Goal: Task Accomplishment & Management: Complete application form

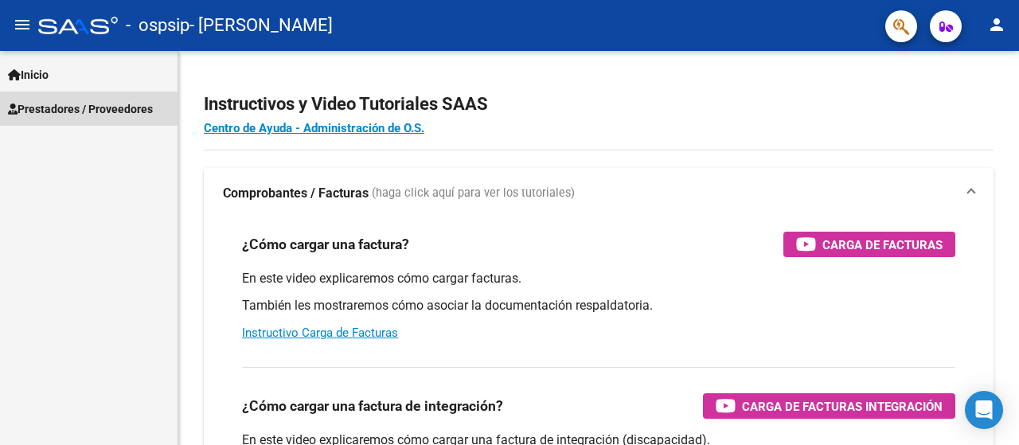
click at [57, 111] on span "Prestadores / Proveedores" at bounding box center [80, 109] width 145 height 18
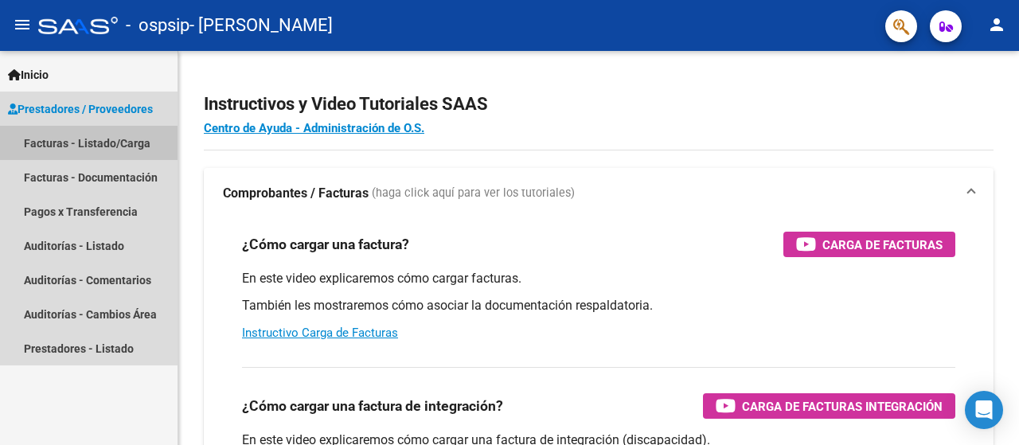
click at [66, 146] on link "Facturas - Listado/Carga" at bounding box center [88, 143] width 177 height 34
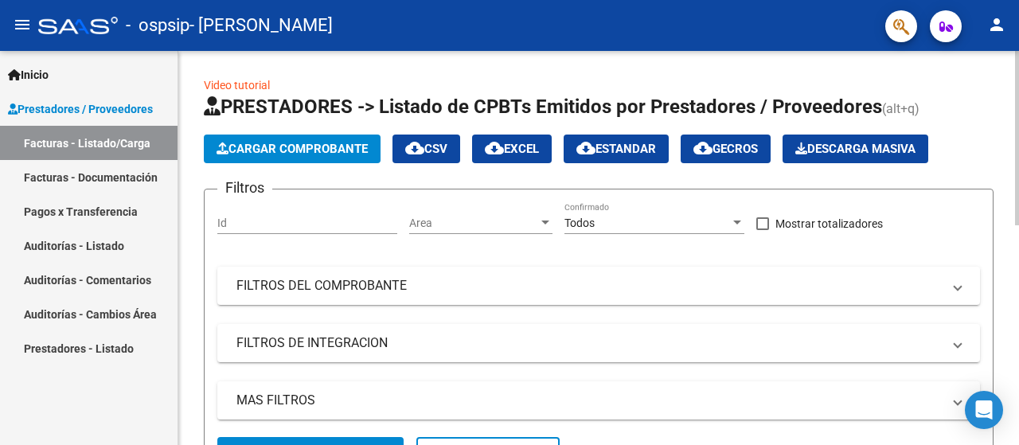
click at [316, 152] on span "Cargar Comprobante" at bounding box center [292, 149] width 151 height 14
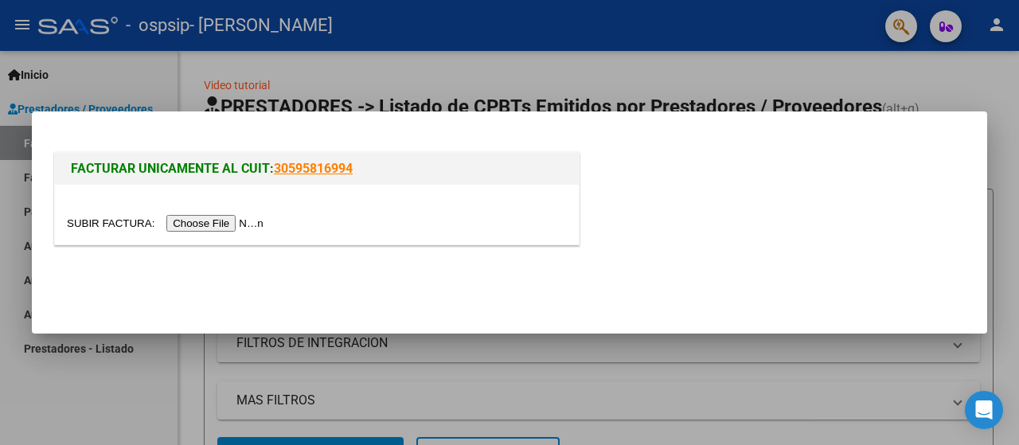
click at [188, 221] on input "file" at bounding box center [167, 223] width 201 height 17
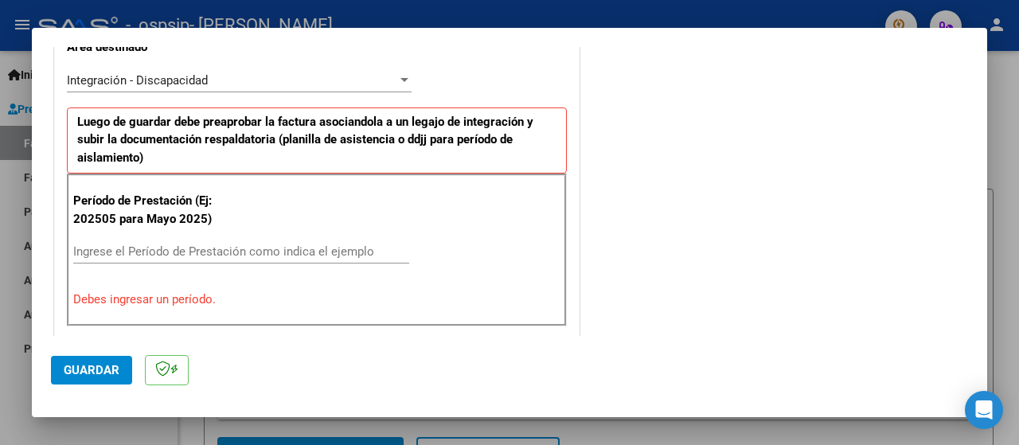
scroll to position [398, 0]
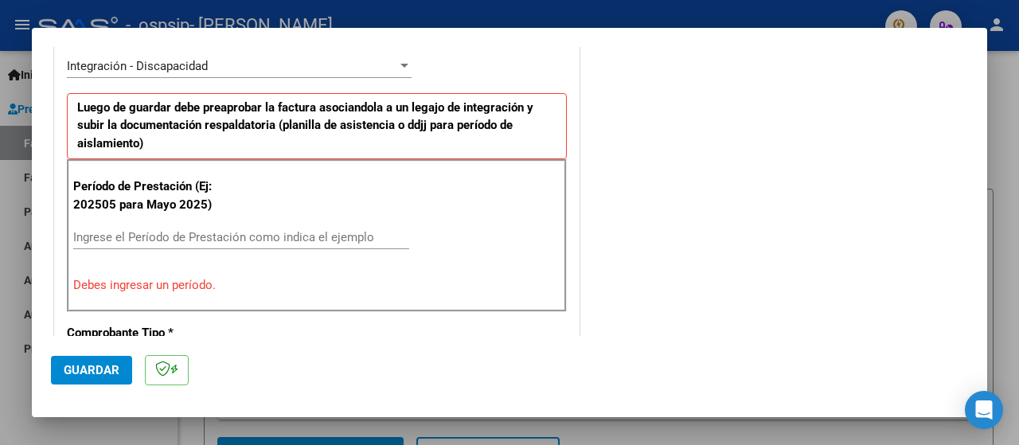
click at [210, 241] on input "Ingrese el Período de Prestación como indica el ejemplo" at bounding box center [241, 237] width 336 height 14
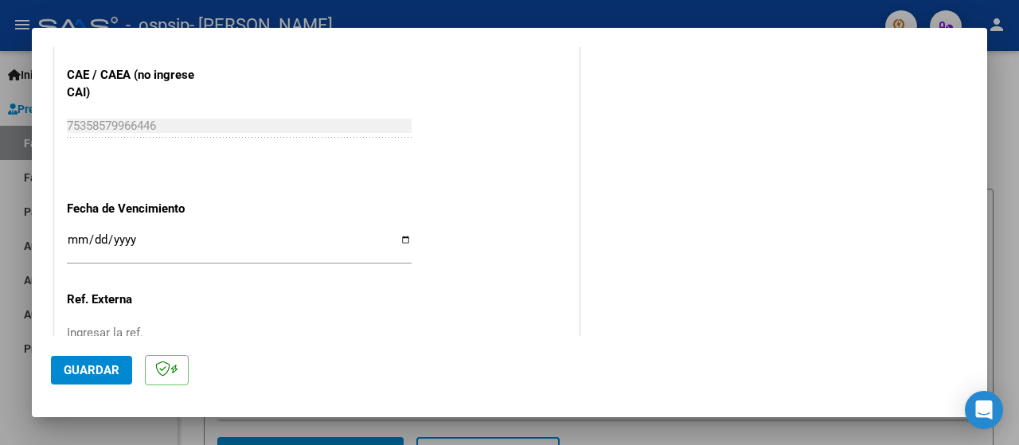
scroll to position [1035, 0]
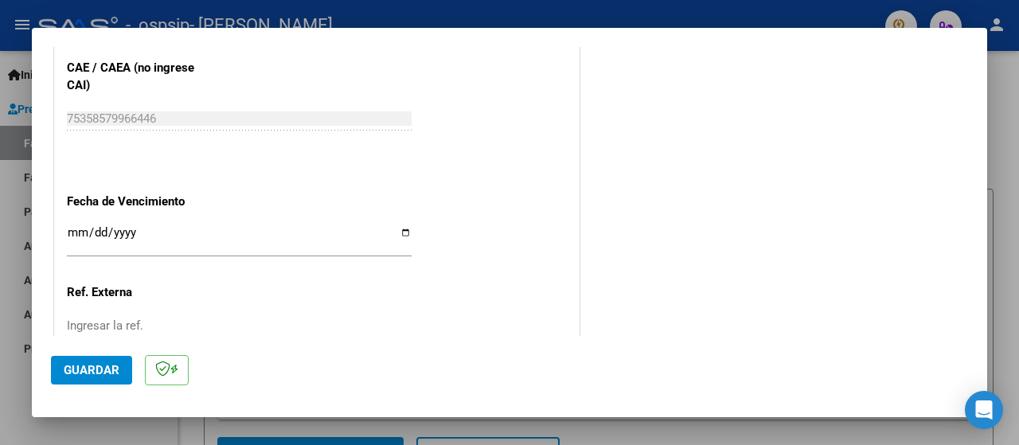
type input "202508"
click at [398, 230] on input "Ingresar la fecha" at bounding box center [239, 238] width 345 height 25
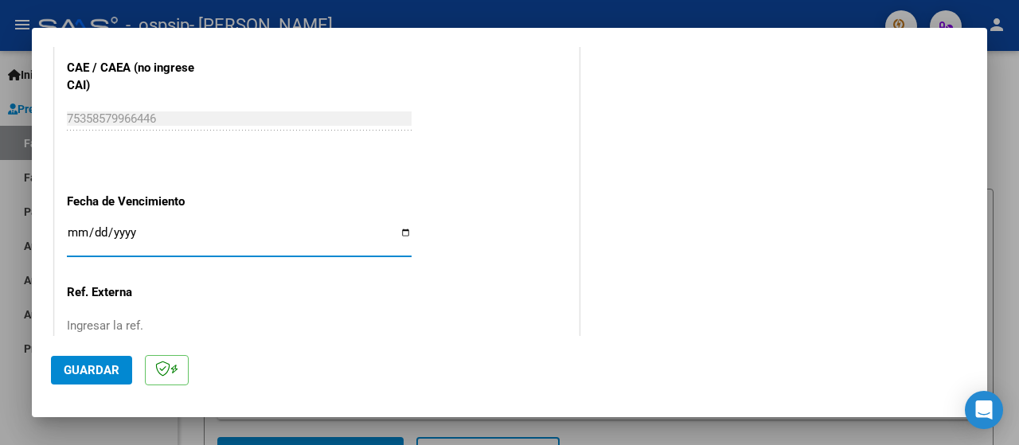
type input "[DATE]"
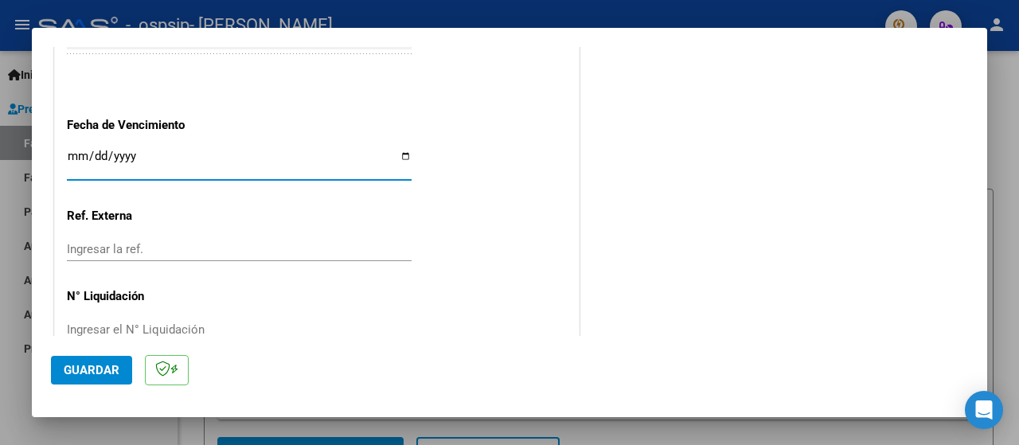
scroll to position [1143, 0]
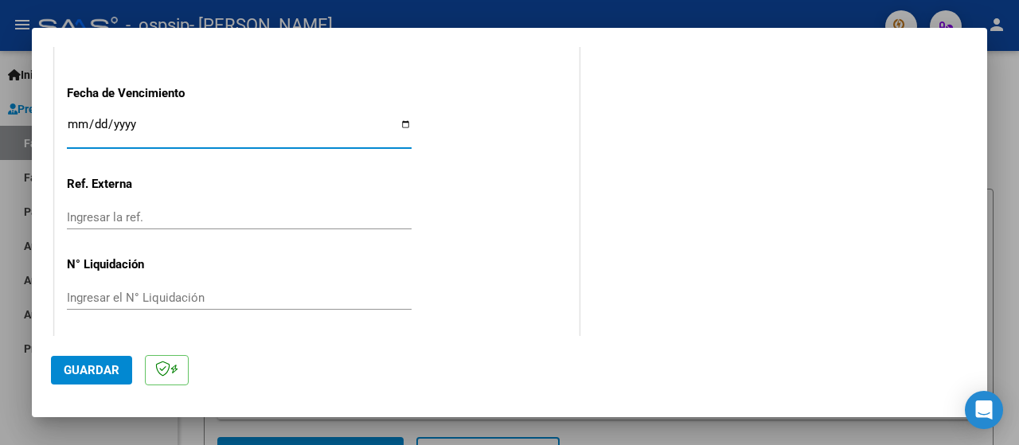
click at [205, 293] on input "Ingresar el N° Liquidación" at bounding box center [239, 298] width 345 height 14
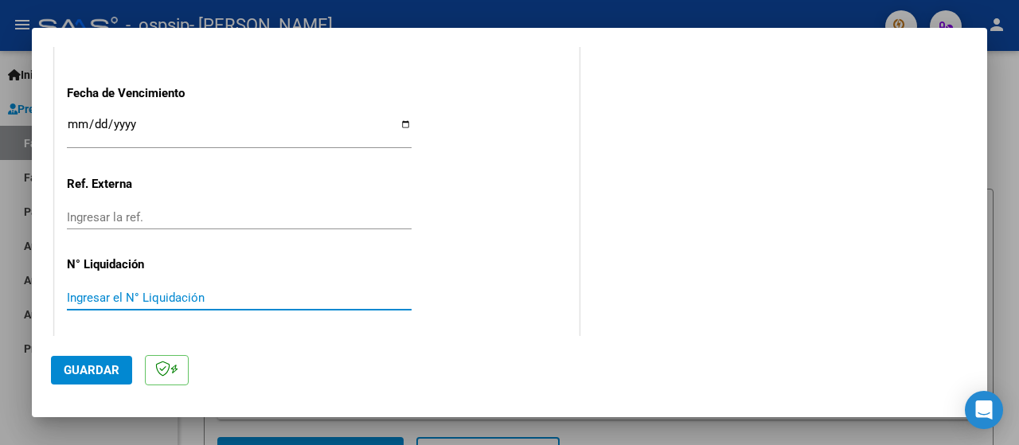
click at [90, 375] on span "Guardar" at bounding box center [92, 370] width 56 height 14
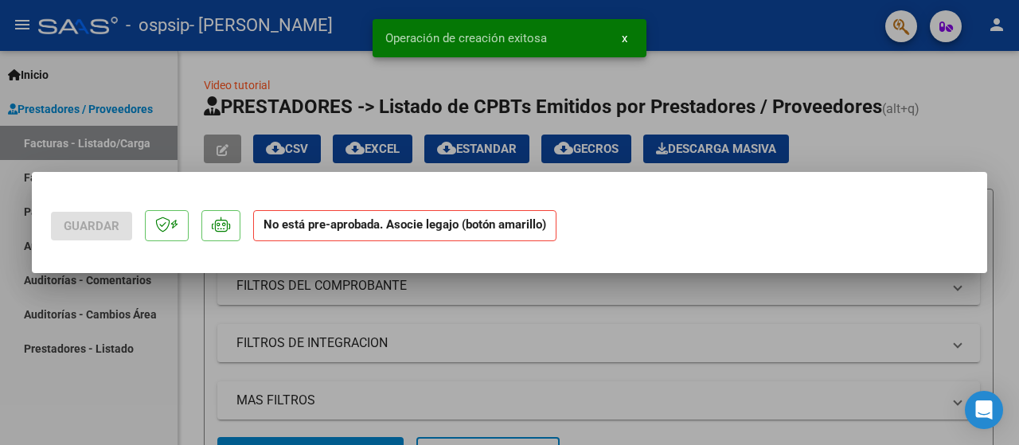
scroll to position [0, 0]
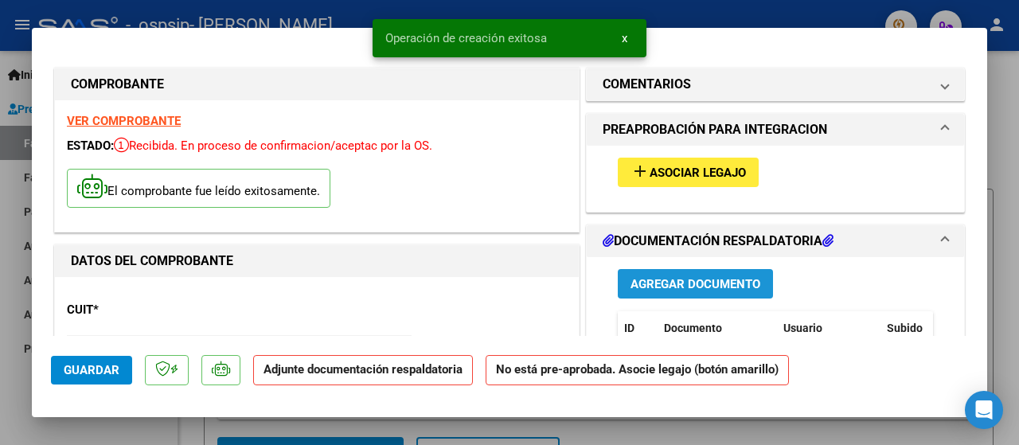
click at [681, 287] on span "Agregar Documento" at bounding box center [695, 284] width 130 height 14
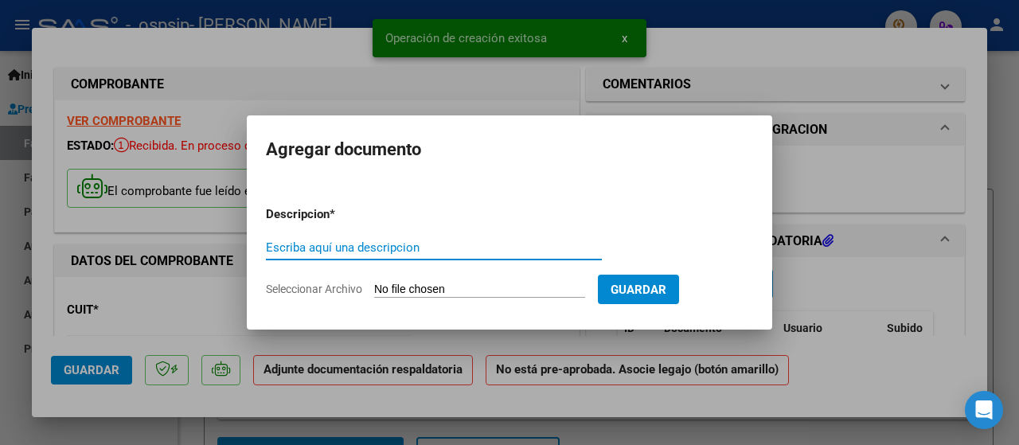
click at [360, 246] on input "Escriba aquí una descripcion" at bounding box center [434, 247] width 336 height 14
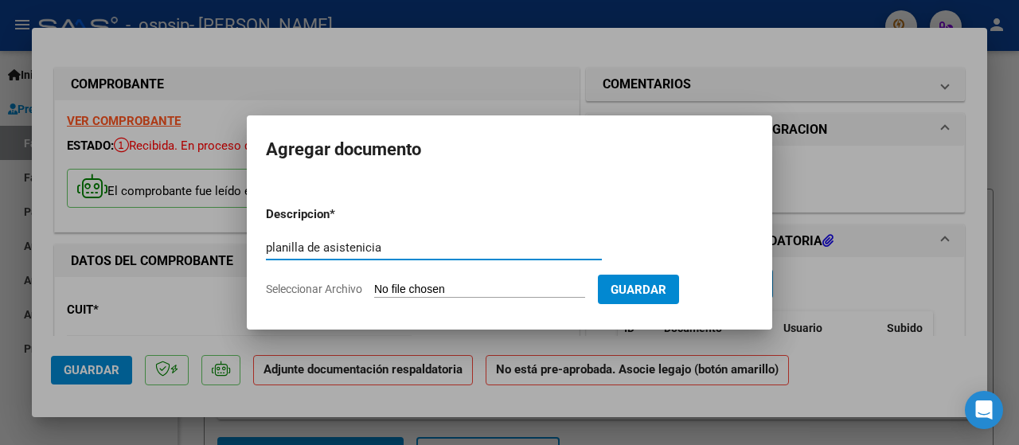
click at [363, 245] on input "planilla de asistenicia" at bounding box center [434, 247] width 336 height 14
type input "planilla de asistencia"
click at [498, 287] on input "Seleccionar Archivo" at bounding box center [479, 290] width 211 height 15
type input "C:\fakepath\[GEOGRAPHIC_DATA][PERSON_NAME][DATE].pdf"
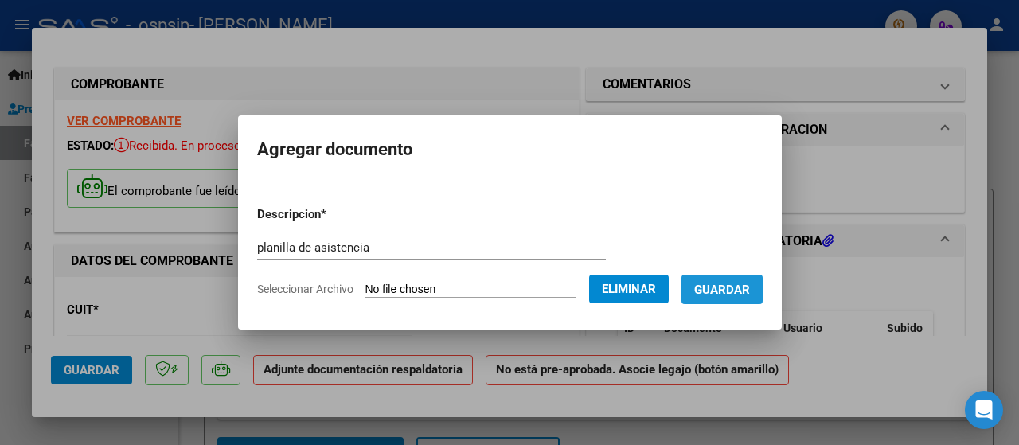
click at [750, 294] on span "Guardar" at bounding box center [722, 290] width 56 height 14
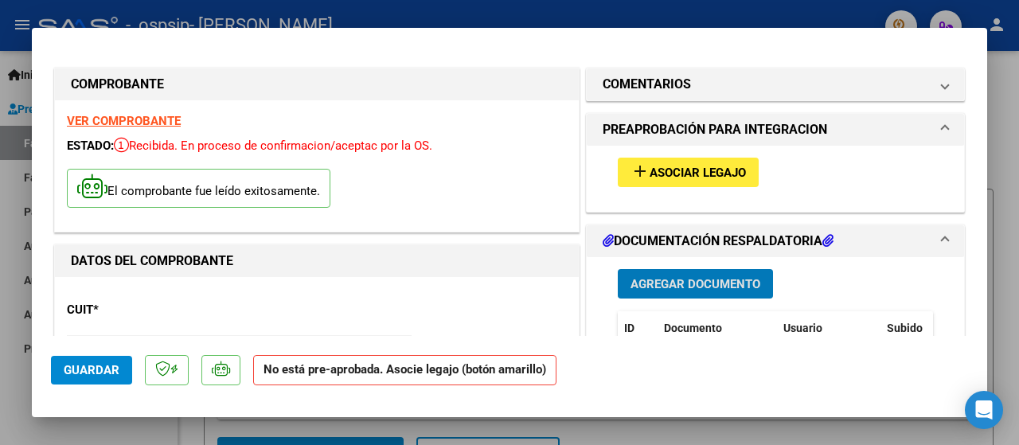
click at [84, 367] on span "Guardar" at bounding box center [92, 370] width 56 height 14
